Goal: Find specific page/section: Locate a particular part of the current website

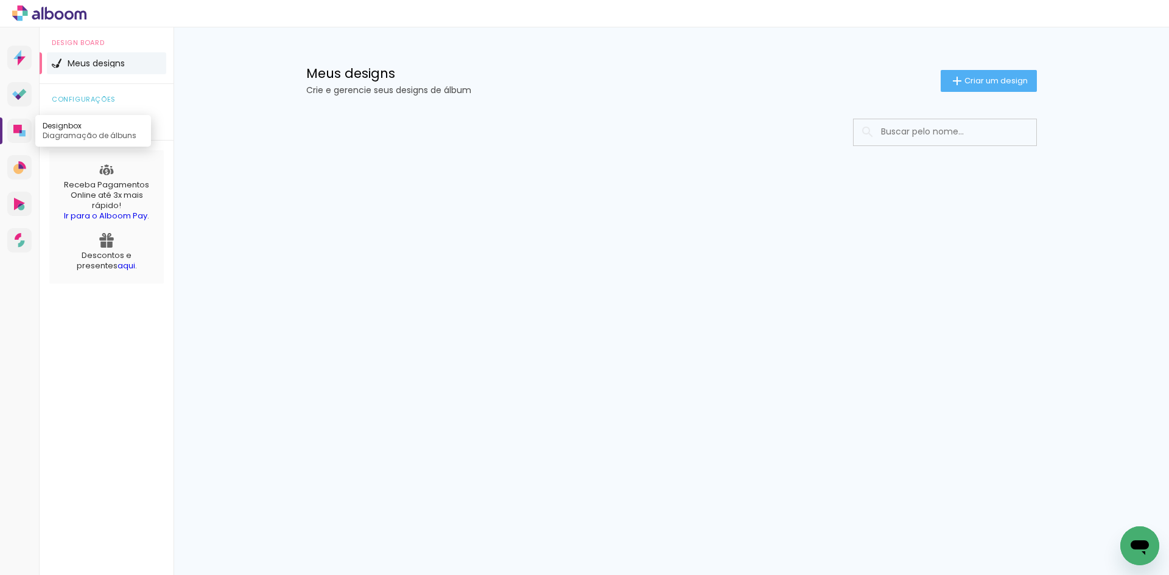
click at [19, 138] on link "Designbox Diagramação de álbuns" at bounding box center [19, 131] width 24 height 24
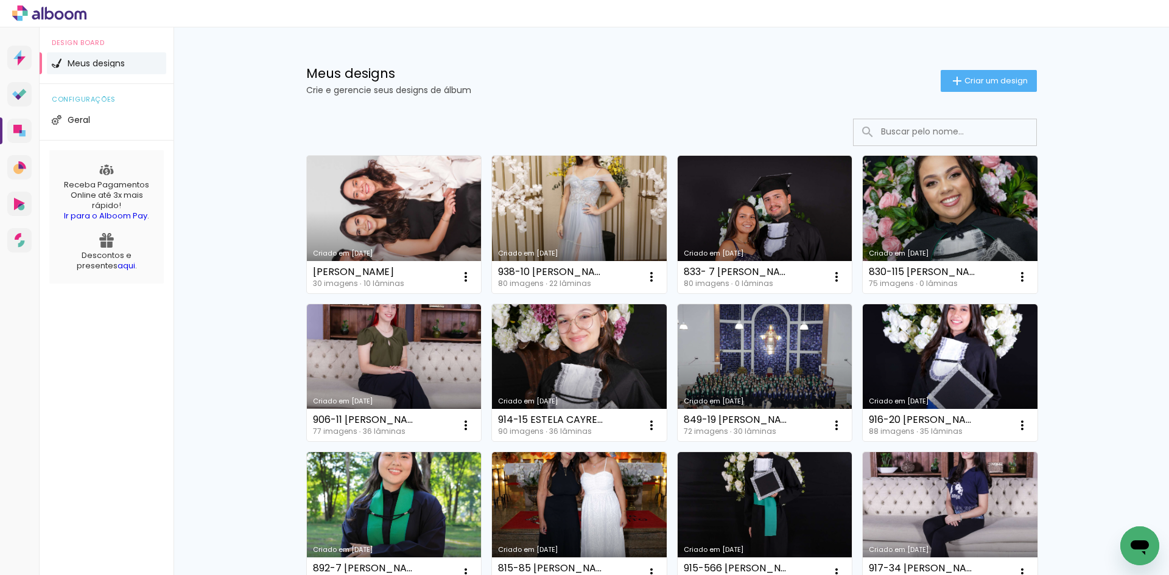
click at [907, 134] on input at bounding box center [962, 131] width 174 height 25
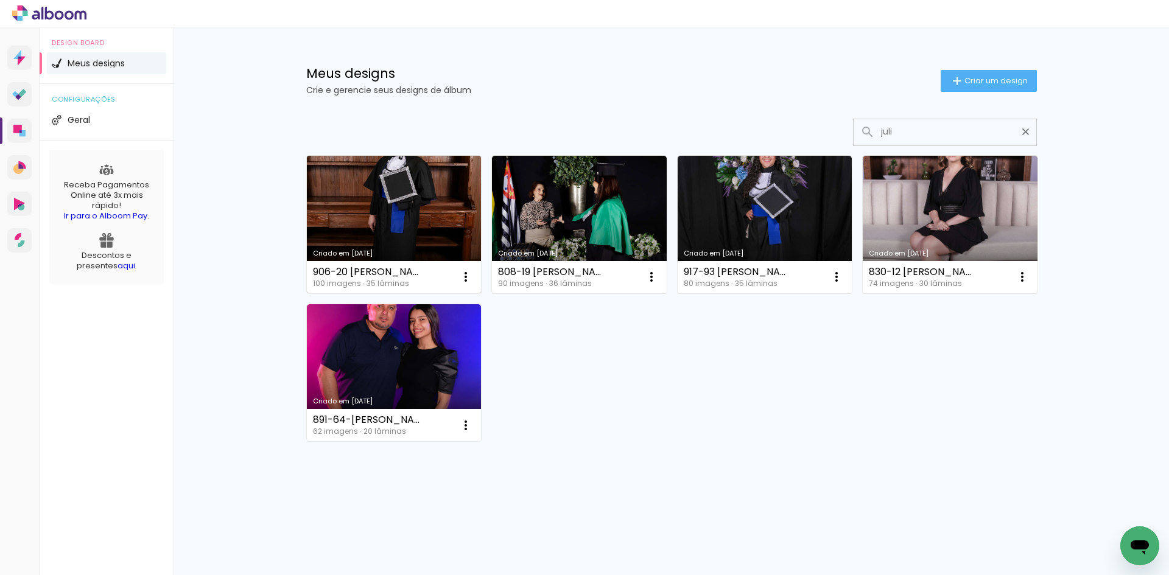
type input "juli"
type paper-input "juli"
click at [375, 223] on link "Criado em [DATE]" at bounding box center [394, 225] width 175 height 138
